Goal: Task Accomplishment & Management: Use online tool/utility

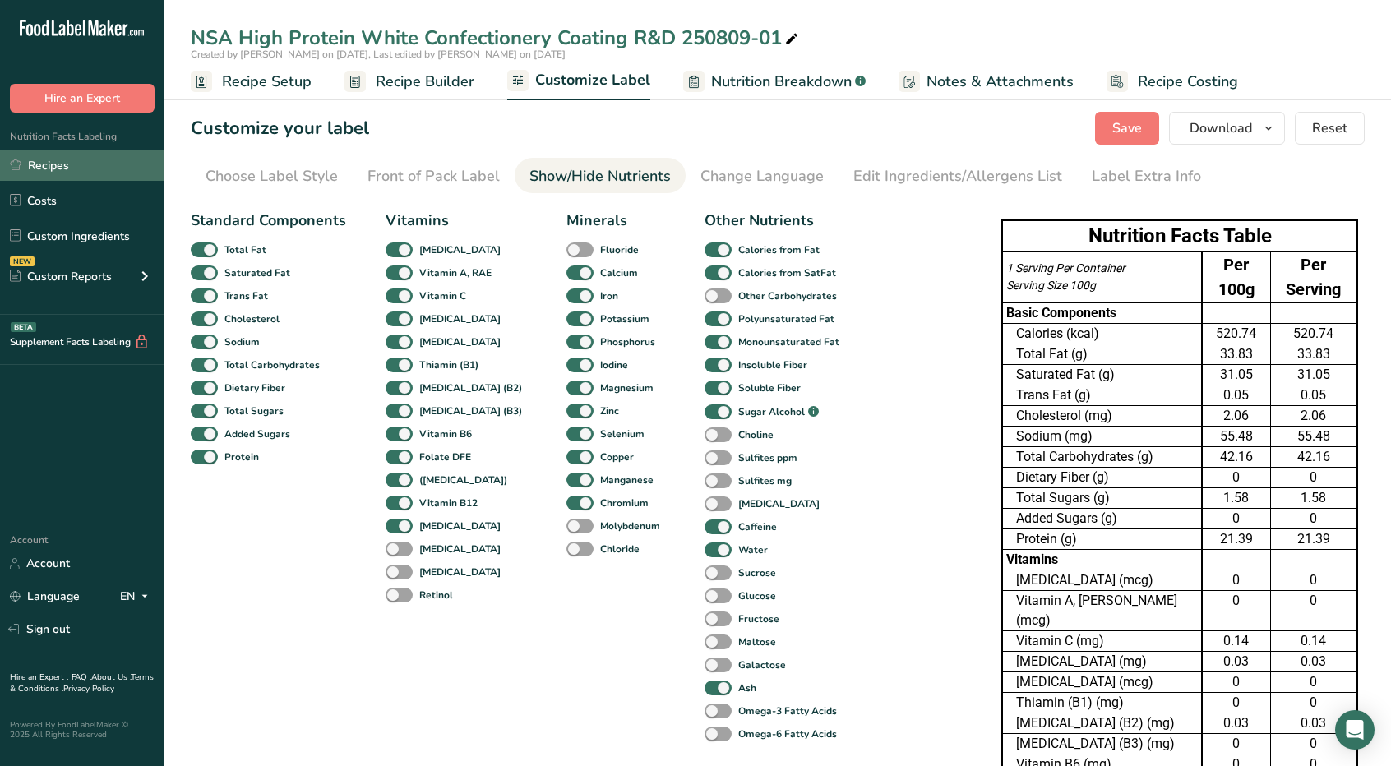
click at [72, 174] on link "Recipes" at bounding box center [82, 165] width 164 height 31
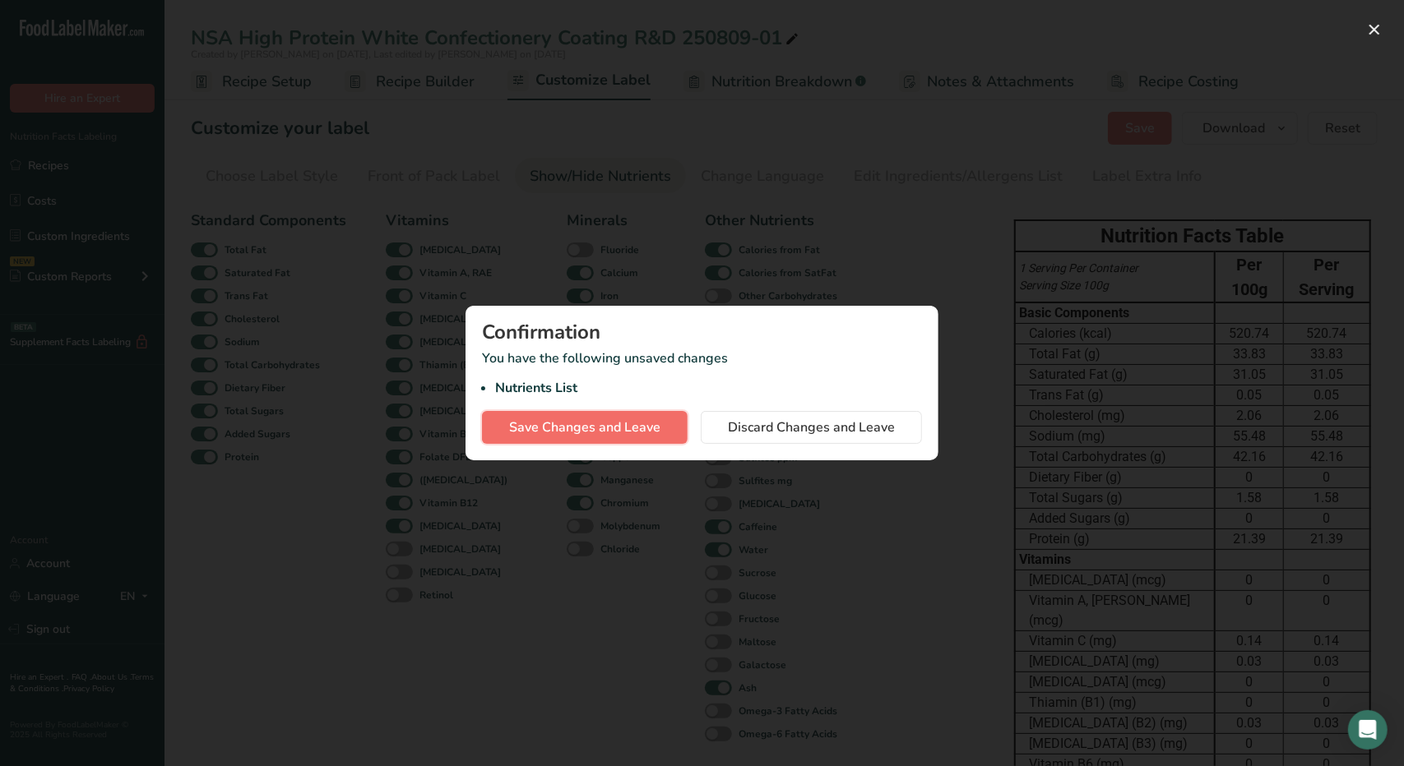
click at [563, 427] on span "Save Changes and Leave" at bounding box center [584, 428] width 151 height 20
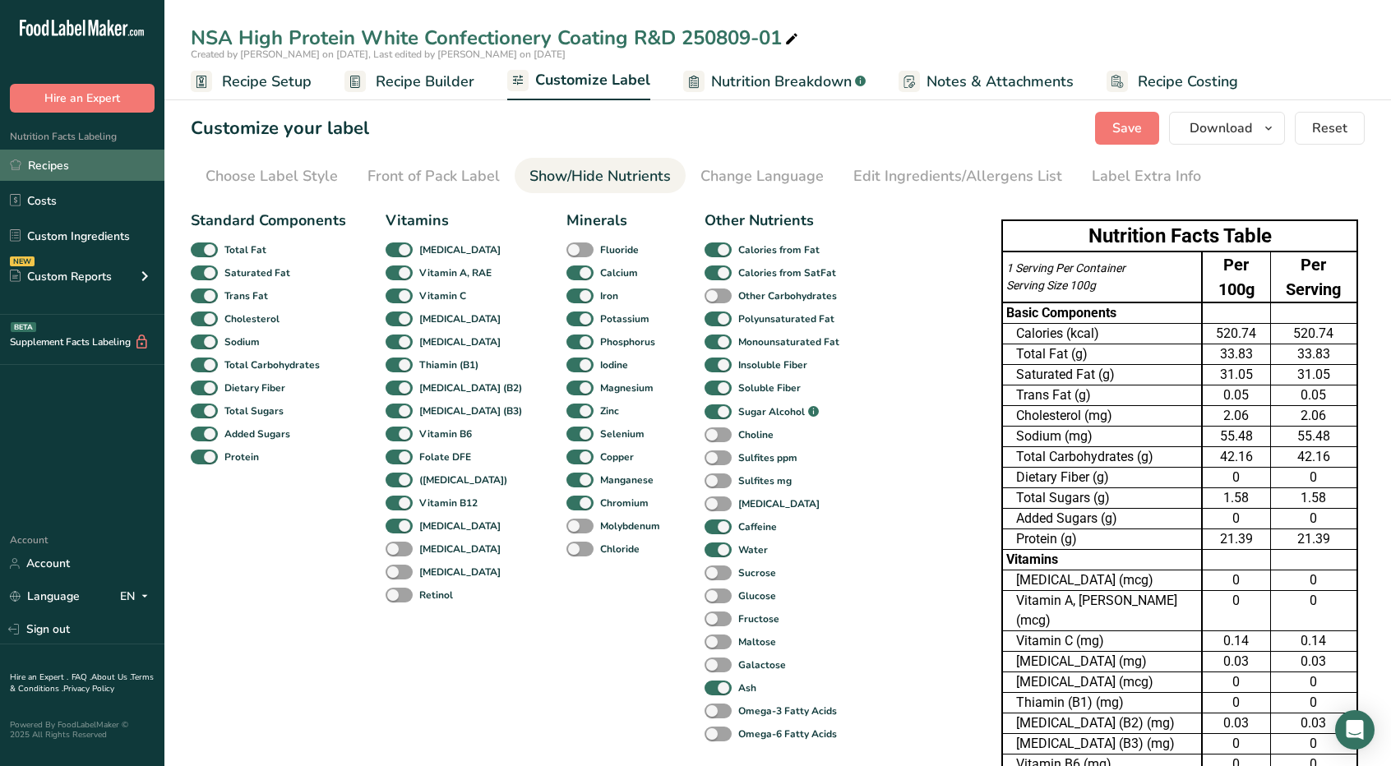
click at [53, 165] on link "Recipes" at bounding box center [82, 165] width 164 height 31
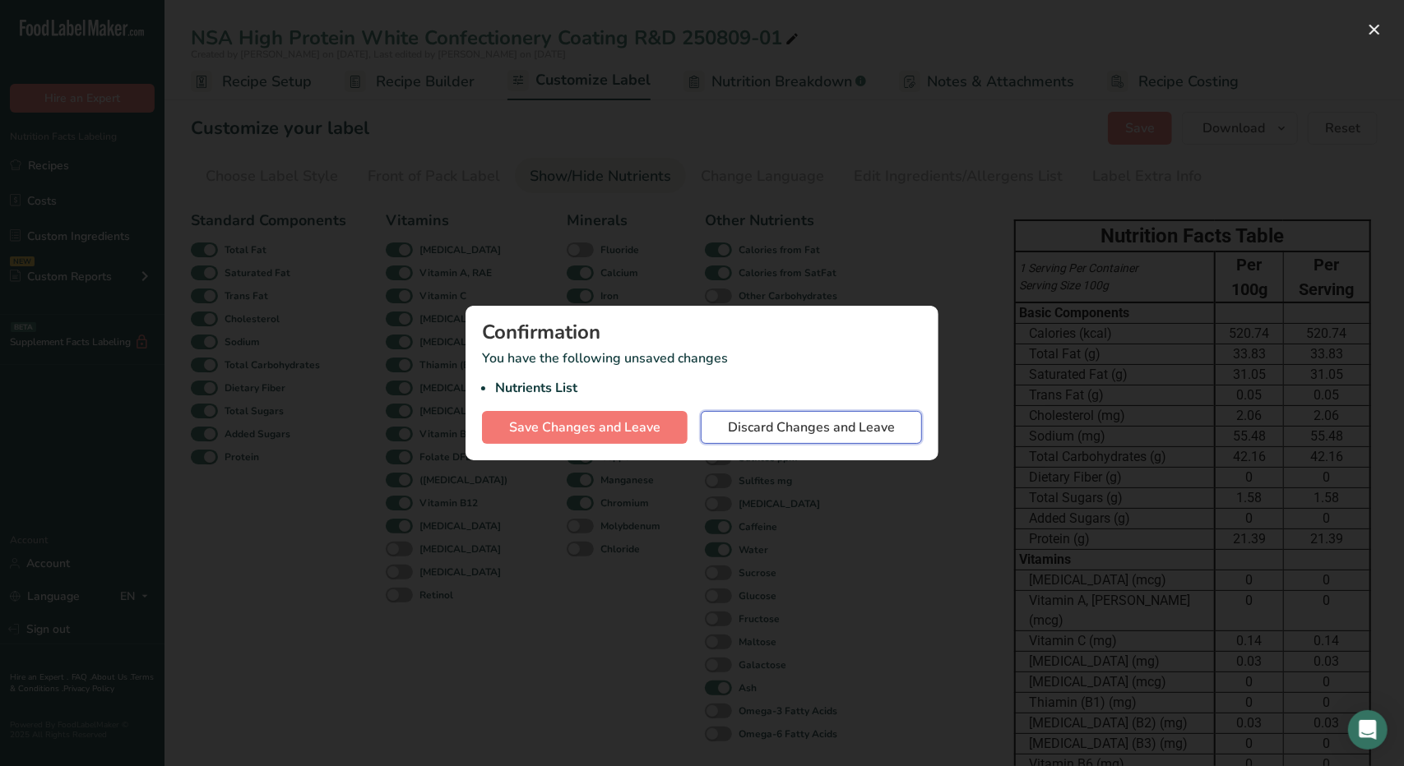
click at [742, 417] on button "Discard Changes and Leave" at bounding box center [811, 427] width 221 height 33
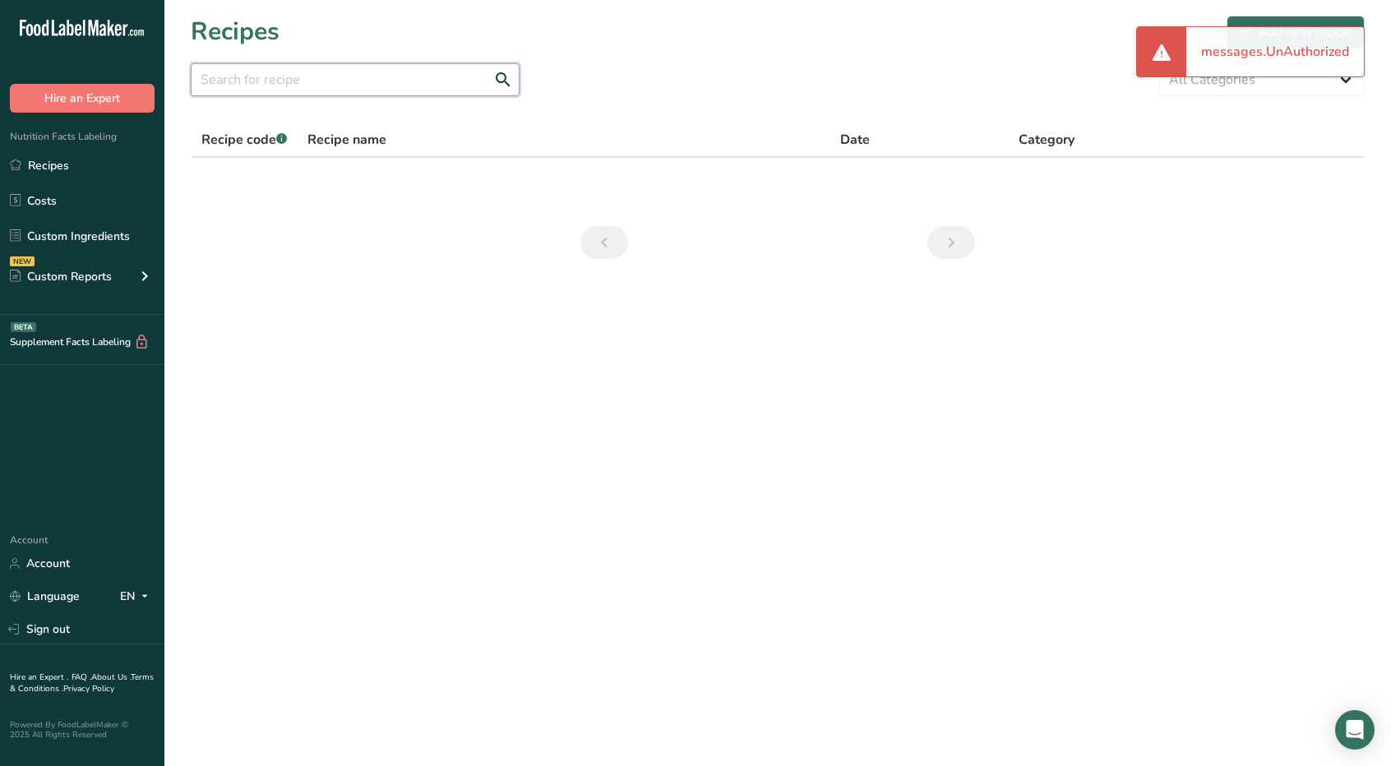
click at [354, 81] on input "text" at bounding box center [355, 79] width 329 height 33
type input "buttermilk falls"
click at [73, 166] on link "Recipes" at bounding box center [82, 165] width 164 height 31
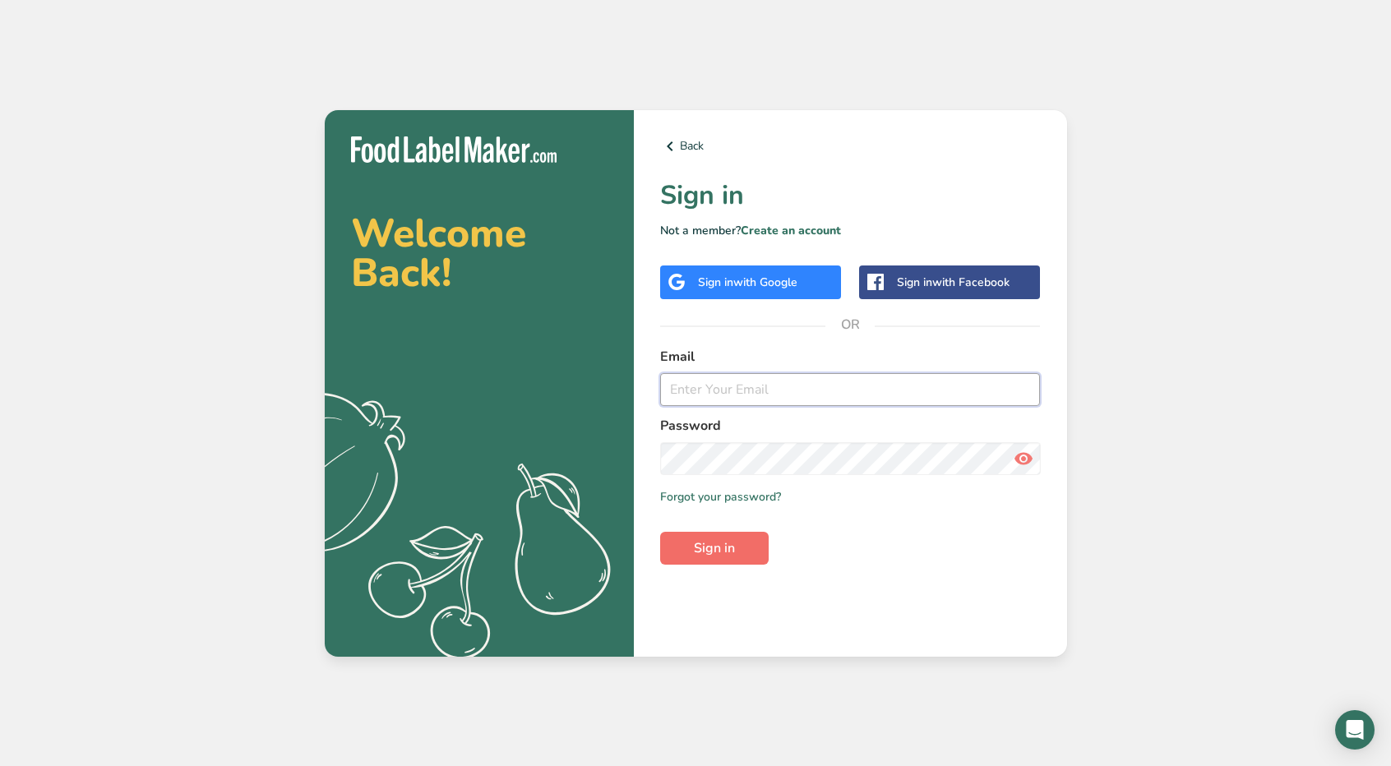
type input "[PERSON_NAME][EMAIL_ADDRESS][DOMAIN_NAME]"
click at [692, 534] on button "Sign in" at bounding box center [714, 548] width 109 height 33
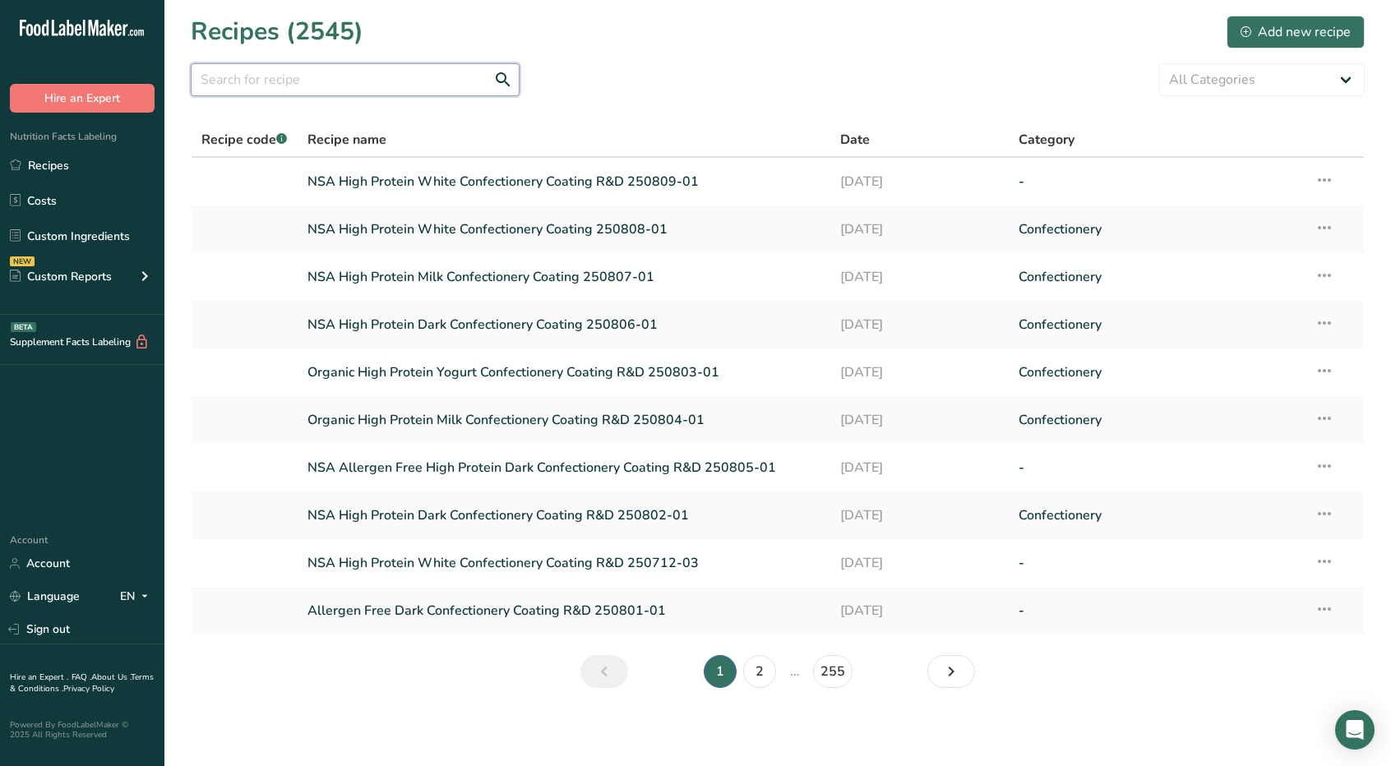
click at [376, 80] on input "text" at bounding box center [355, 79] width 329 height 33
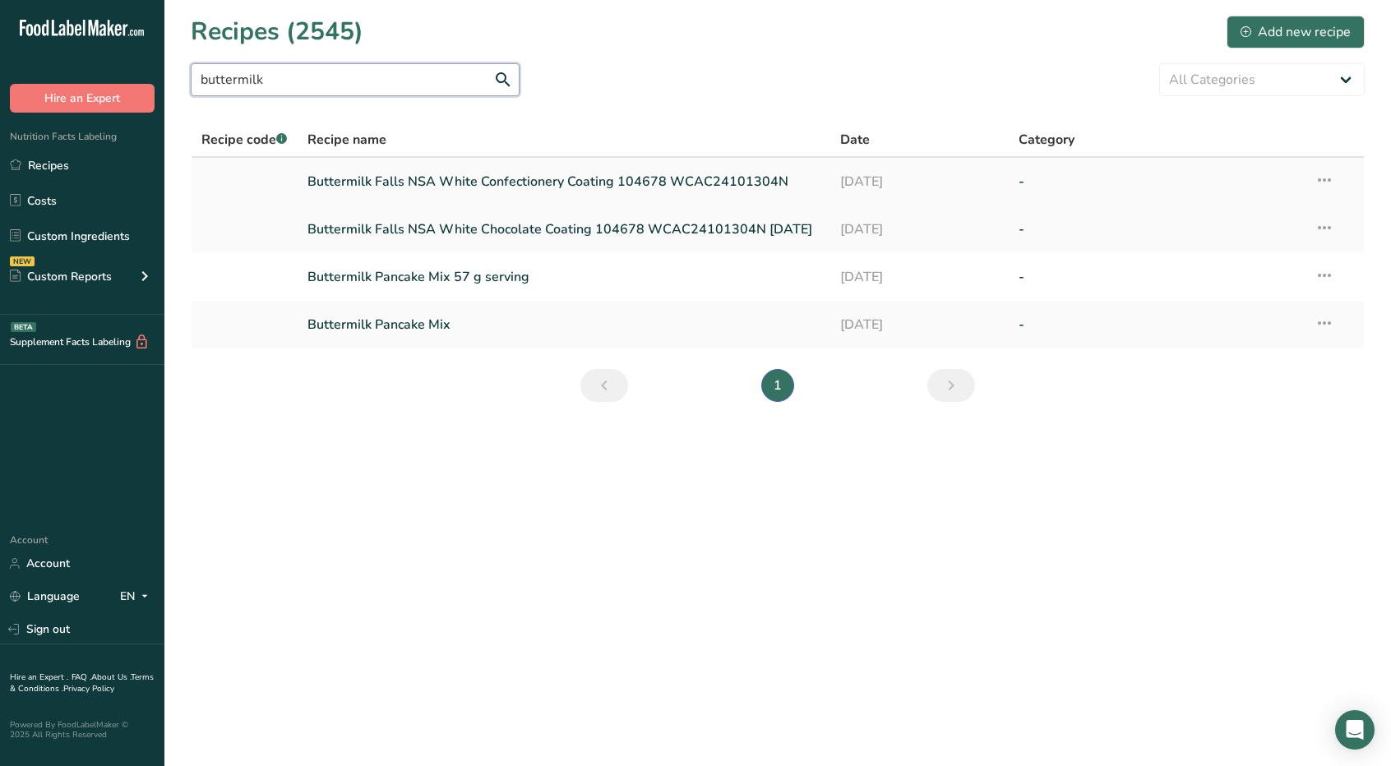
type input "buttermilk"
click at [445, 184] on link "Buttermilk Falls NSA White Confectionery Coating 104678 WCAC24101304N" at bounding box center [565, 181] width 514 height 35
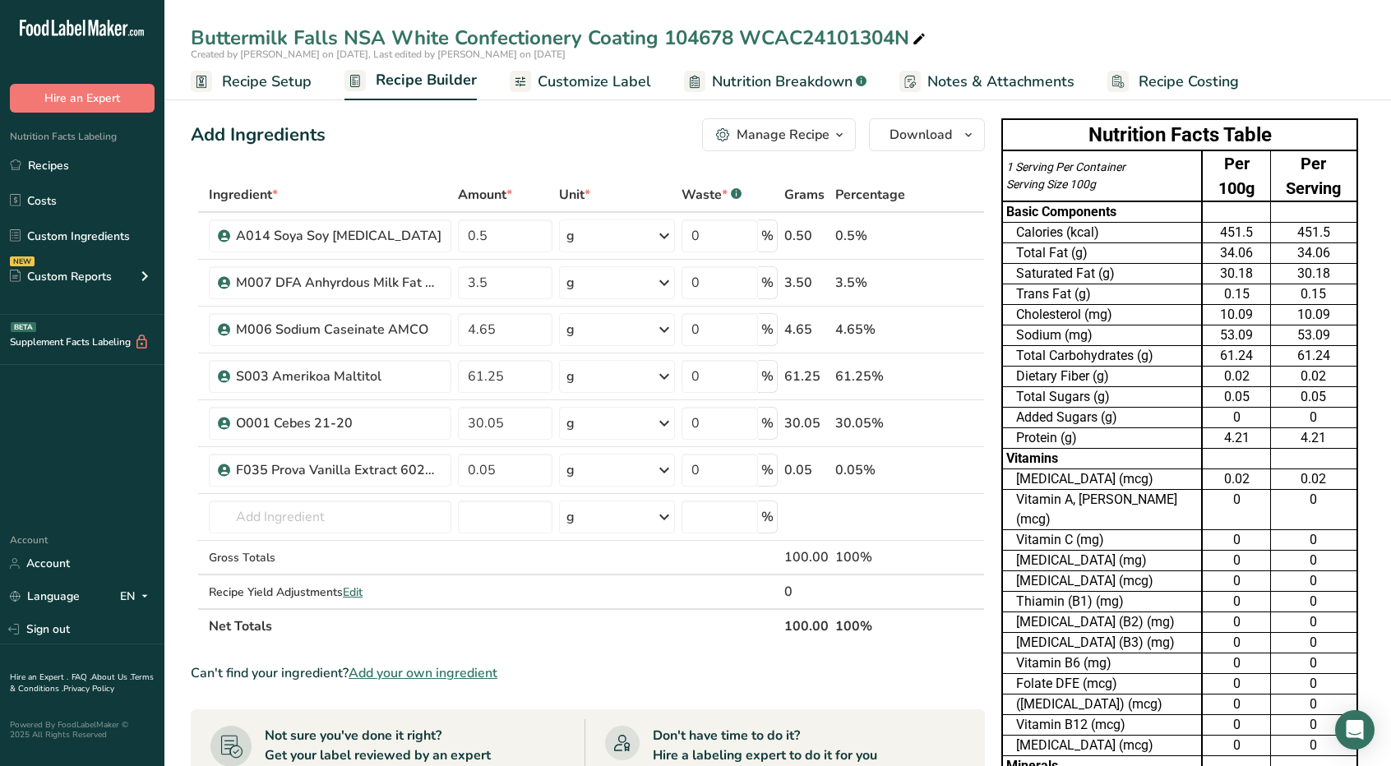
click at [551, 90] on span "Customize Label" at bounding box center [594, 82] width 113 height 22
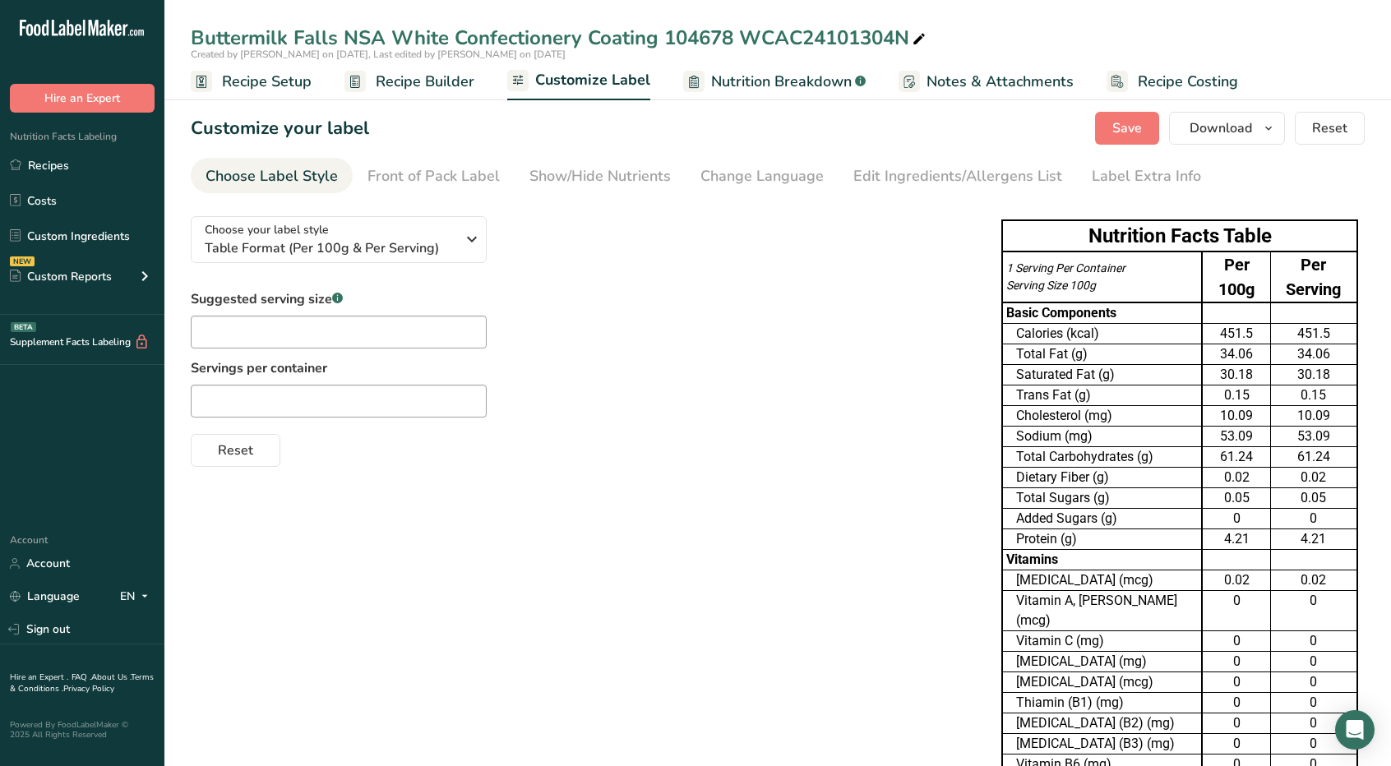
click at [727, 91] on span "Nutrition Breakdown" at bounding box center [781, 82] width 141 height 22
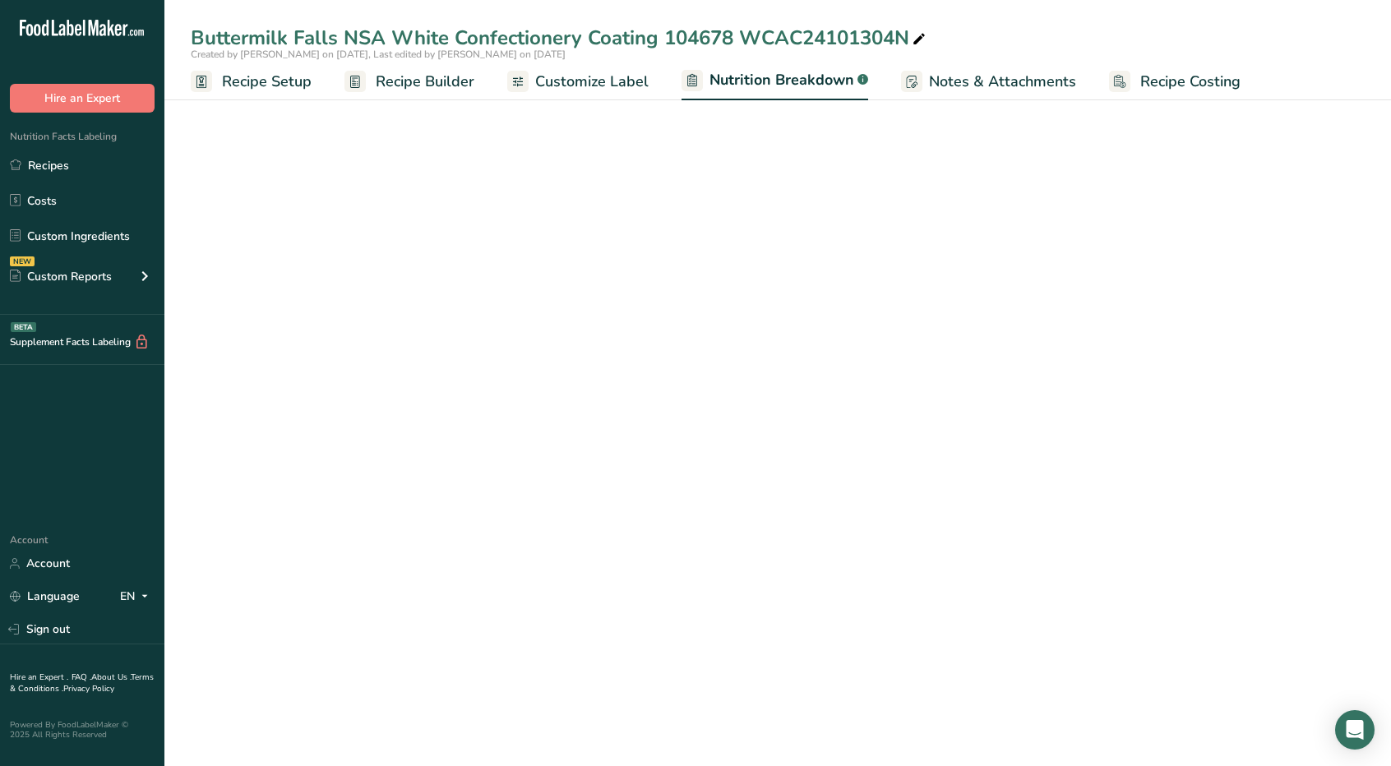
select select "Calories"
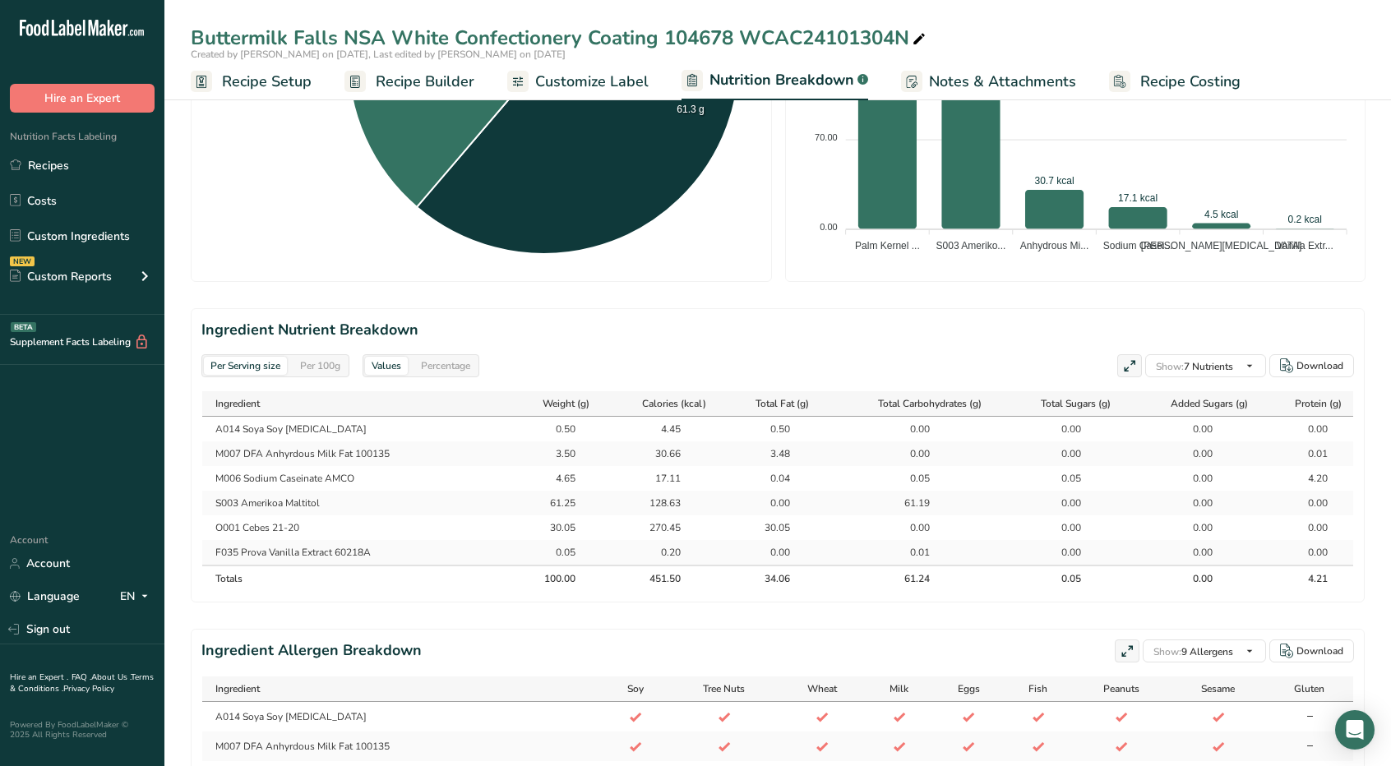
scroll to position [535, 0]
